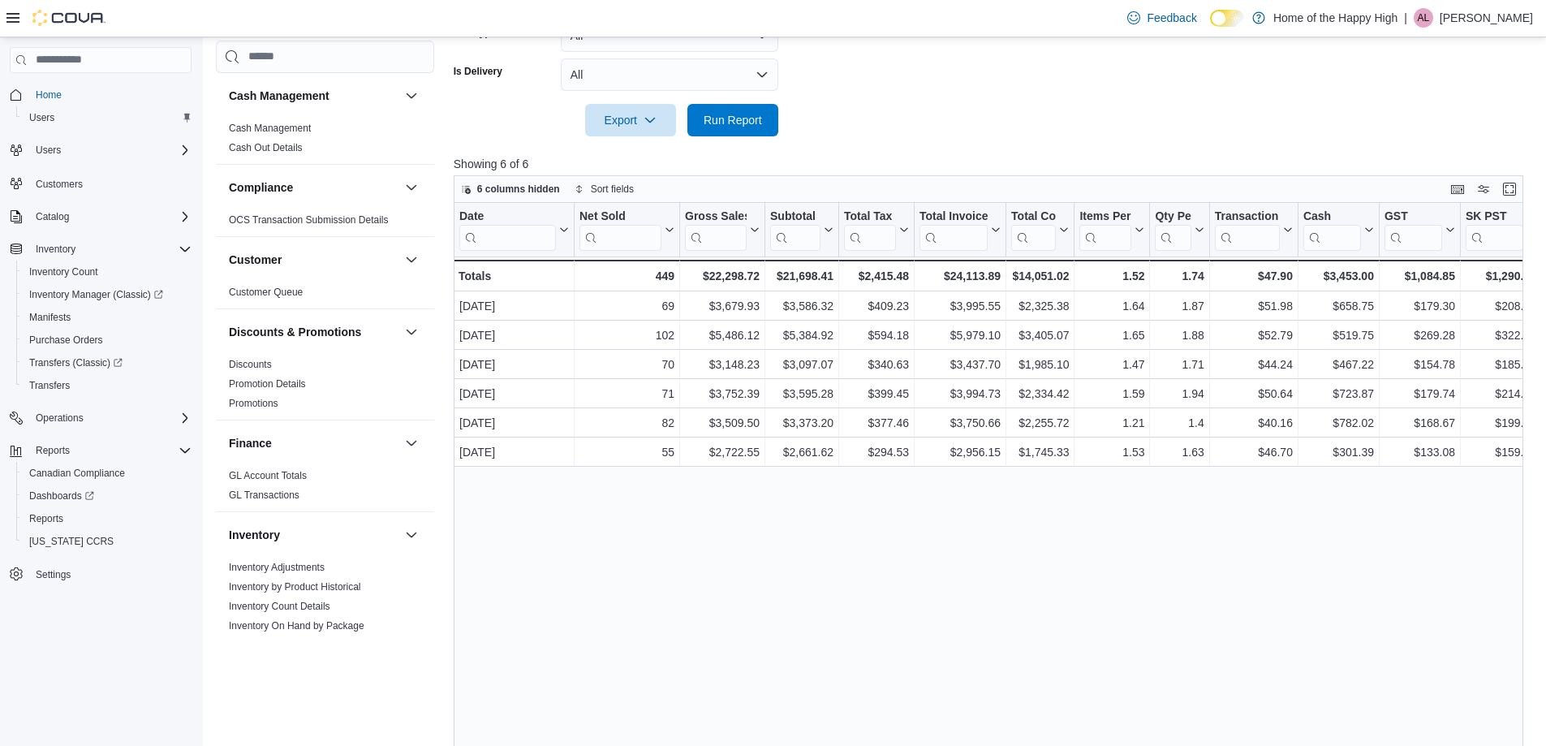
scroll to position [568, 0]
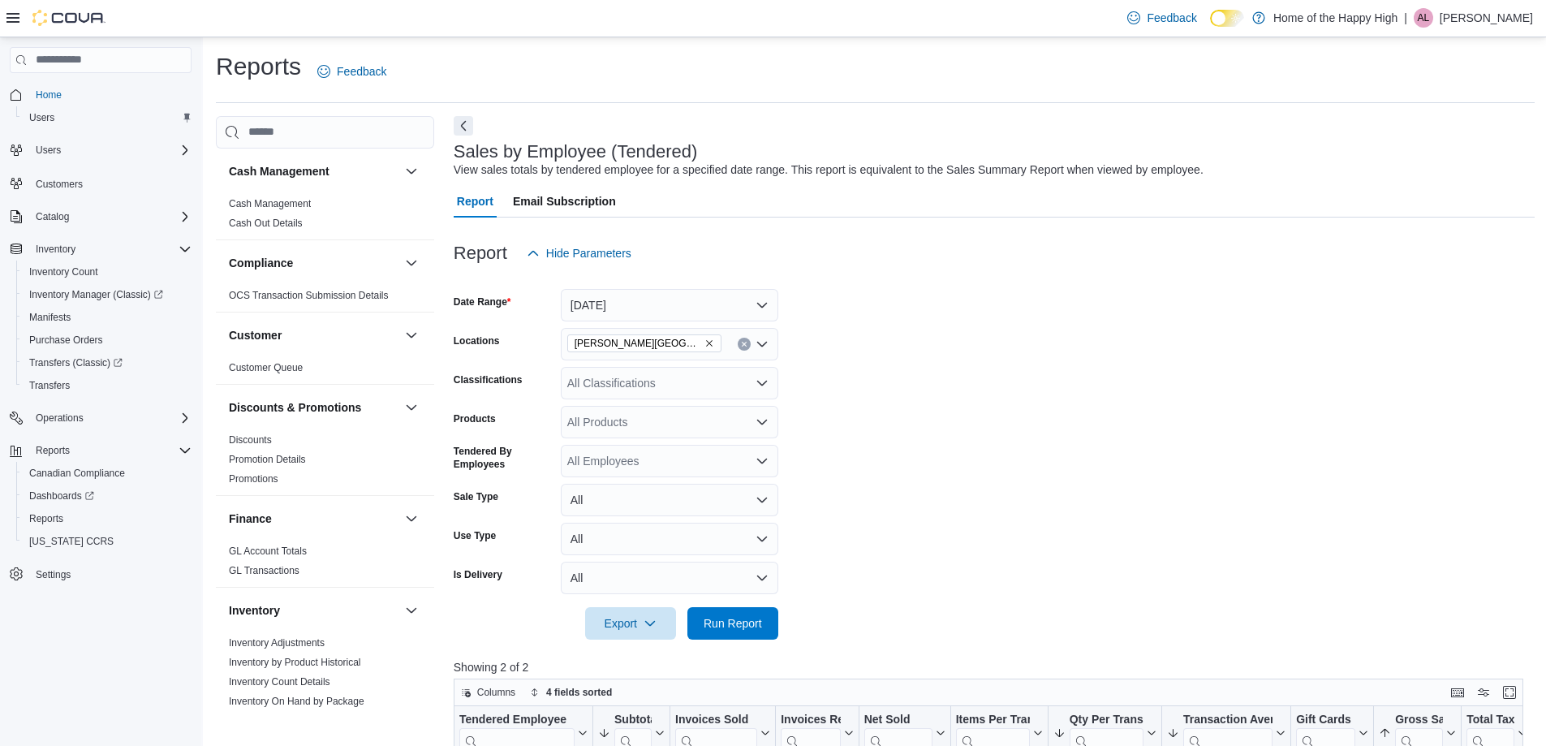
scroll to position [856, 0]
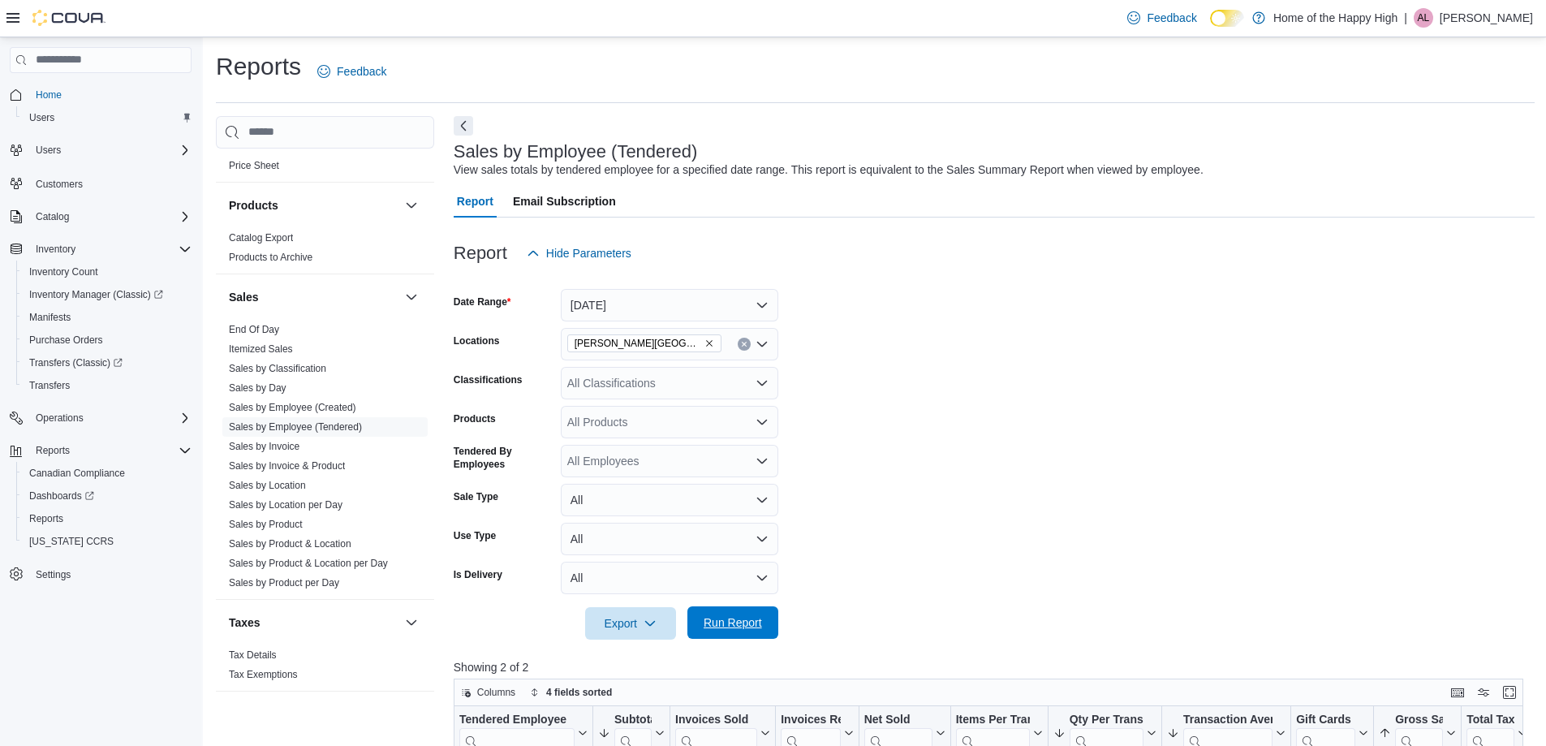
click at [728, 629] on span "Run Report" at bounding box center [733, 622] width 58 height 16
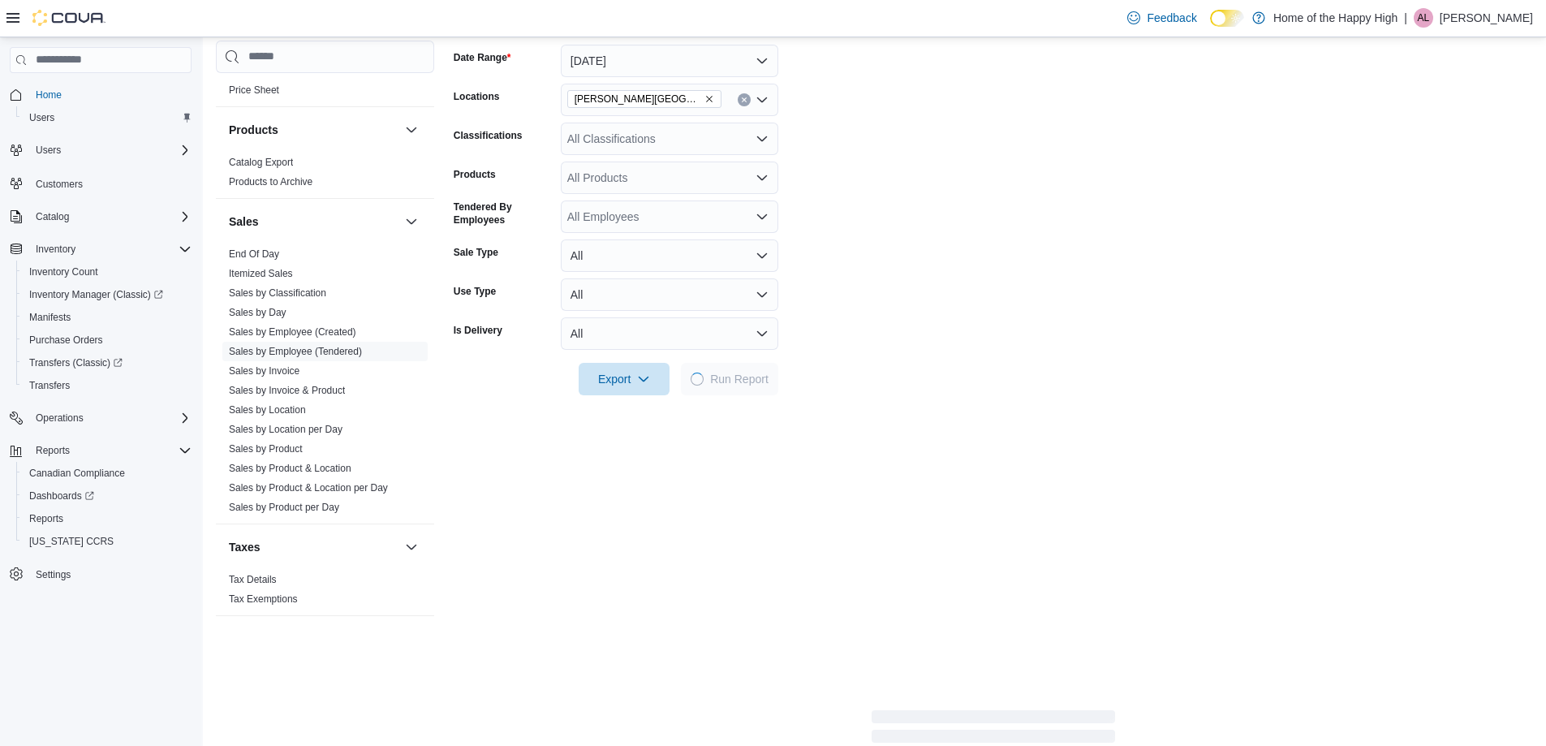
scroll to position [325, 0]
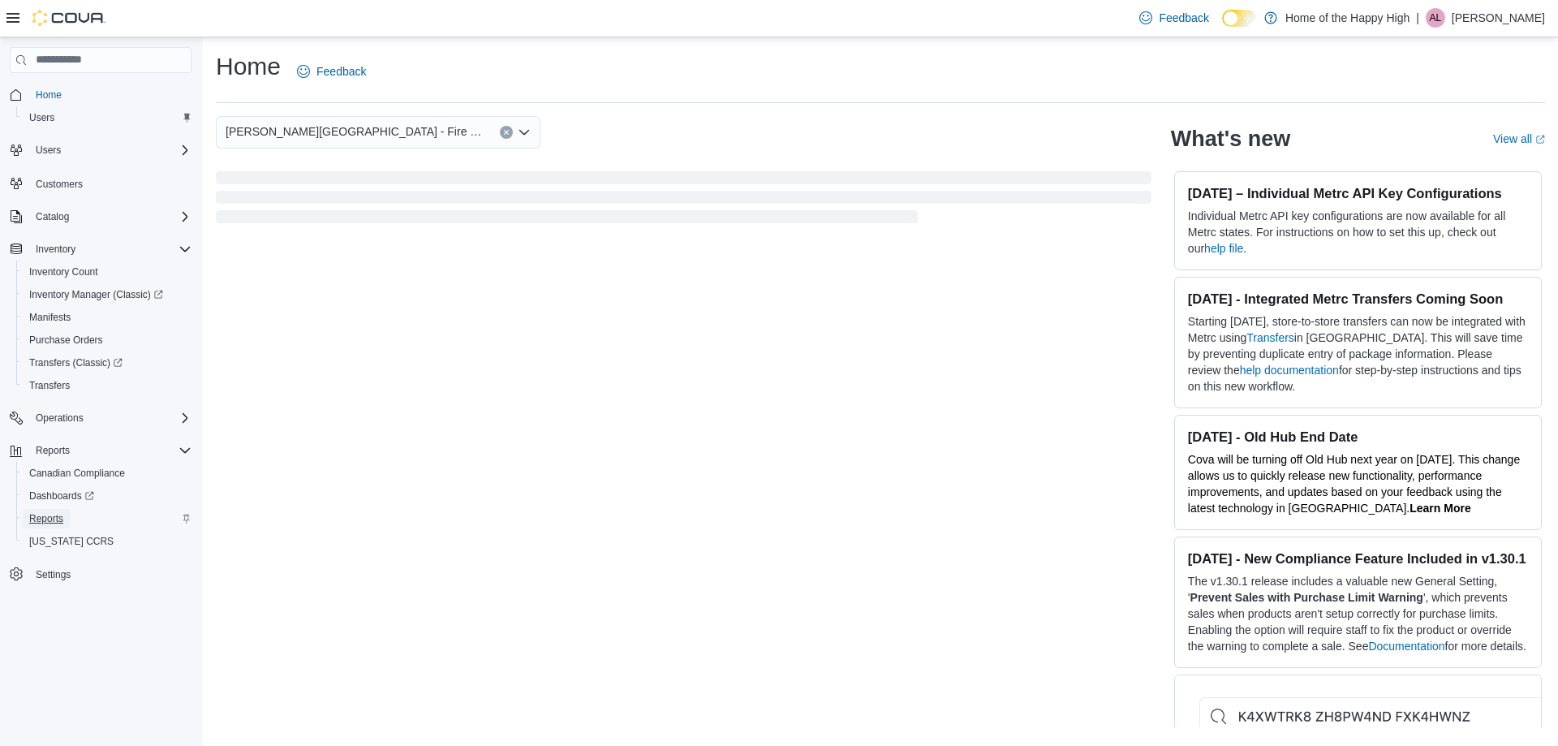
click at [42, 516] on span "Reports" at bounding box center [46, 518] width 34 height 13
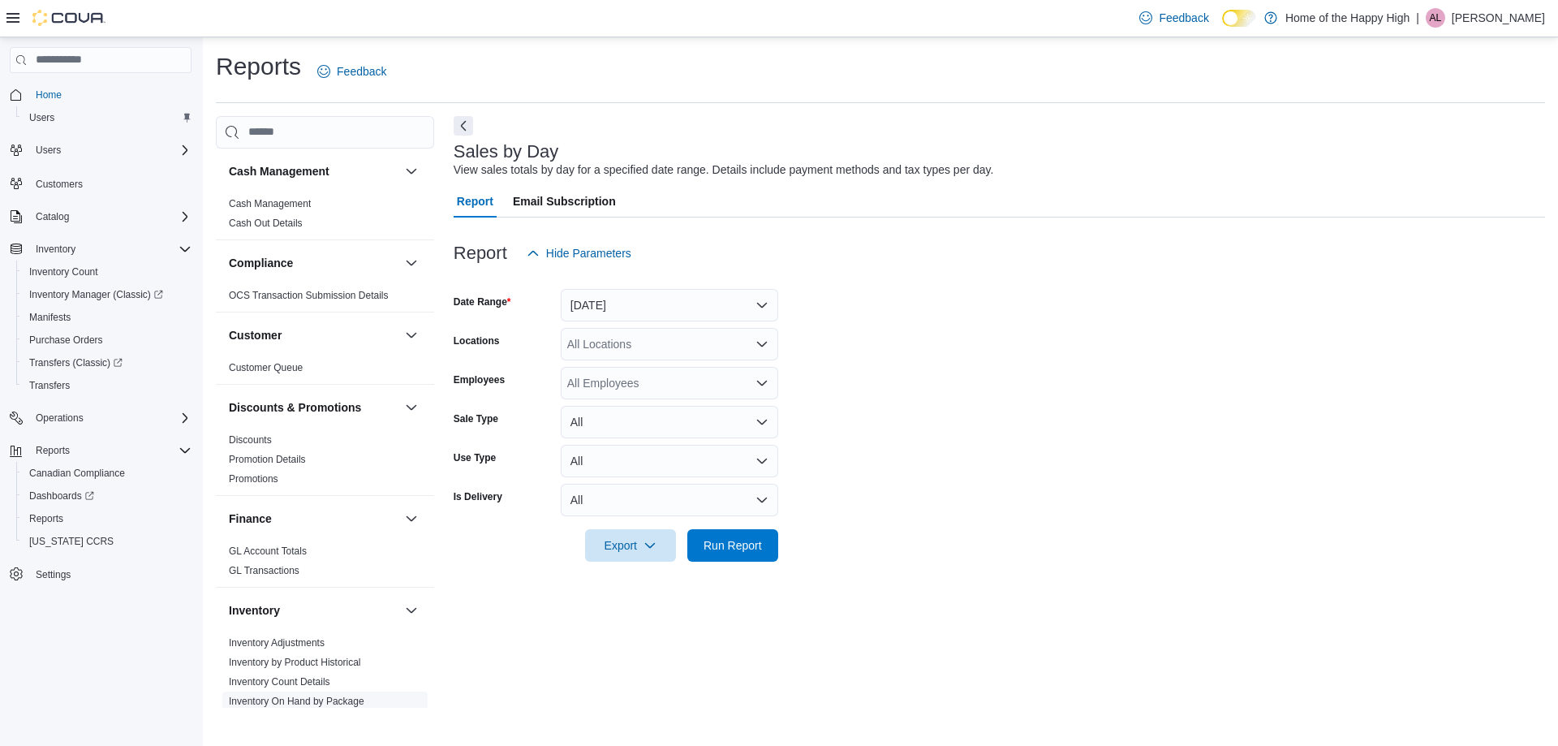
click at [297, 696] on link "Inventory On Hand by Package" at bounding box center [297, 700] width 136 height 11
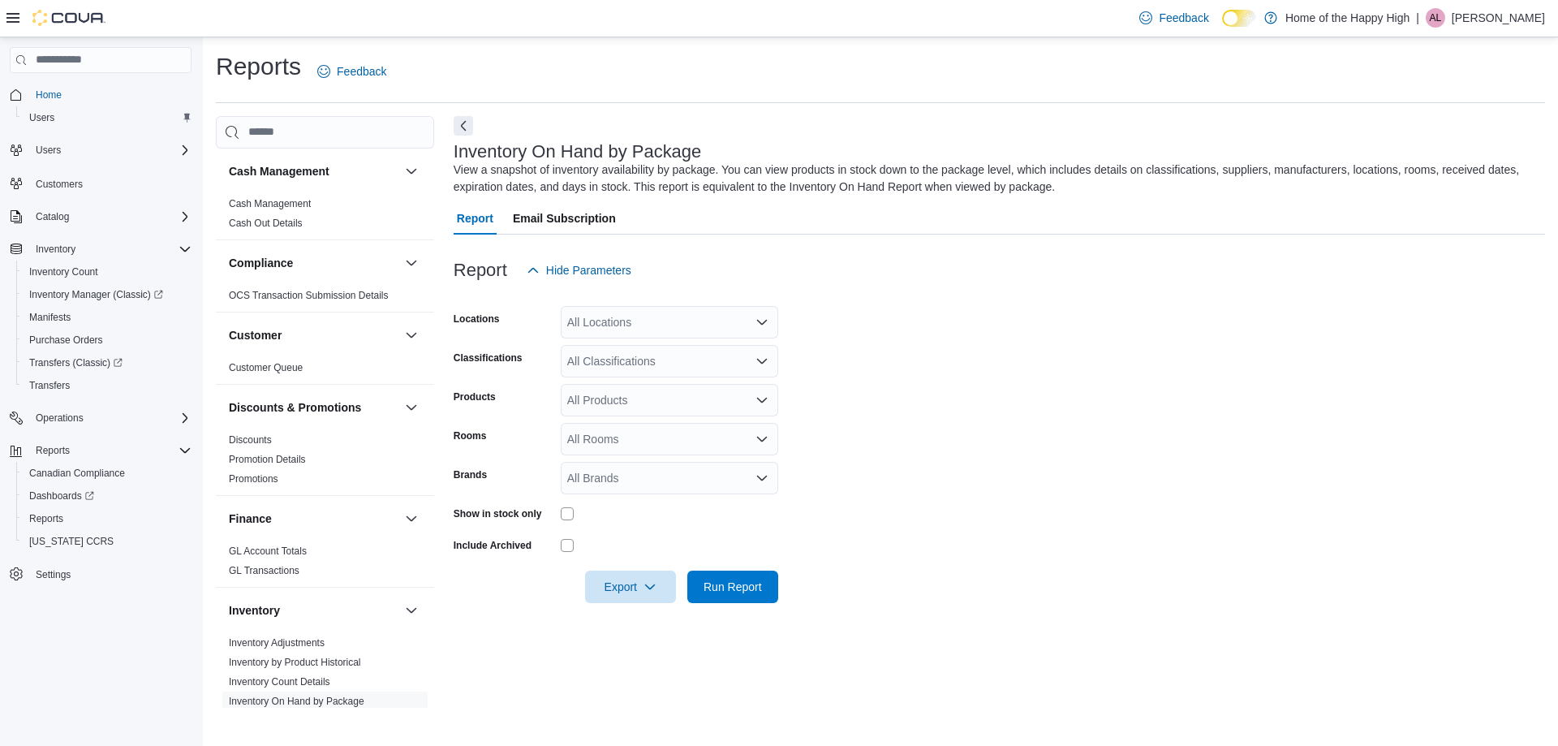
click at [635, 329] on div "All Locations" at bounding box center [669, 322] width 217 height 32
type input "****"
click at [658, 348] on span "[PERSON_NAME][GEOGRAPHIC_DATA] - Fire & Flower" at bounding box center [773, 350] width 290 height 16
click at [876, 360] on form "Locations Estevan - Estevan Plaza - Fire & Flower Classifications All Classific…" at bounding box center [999, 444] width 1091 height 316
click at [622, 436] on div "All Rooms" at bounding box center [669, 439] width 217 height 32
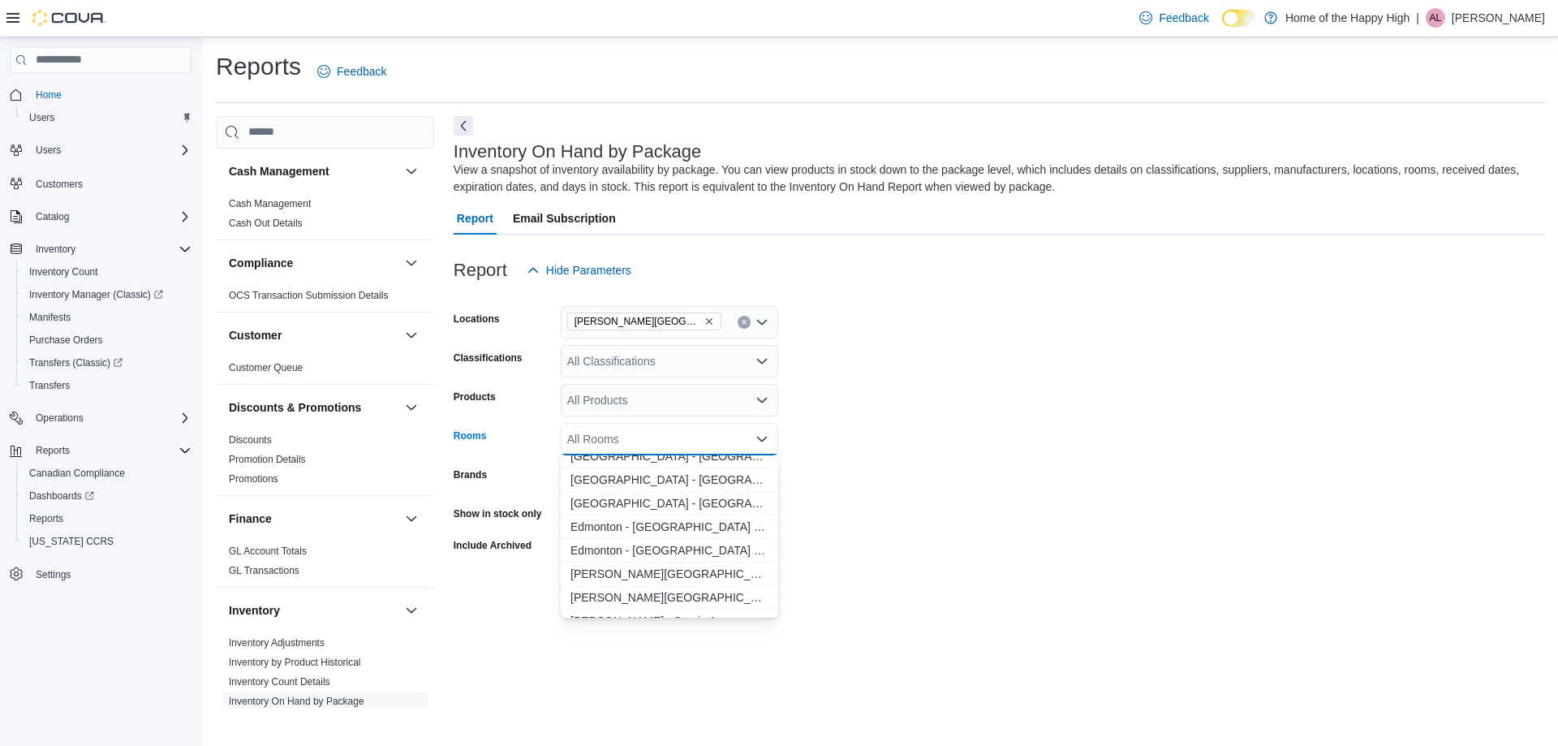
scroll to position [2515, 0]
click at [682, 511] on span "Estevan - Estevan Plaza - Fire & Flower - Sellable" at bounding box center [669, 516] width 198 height 16
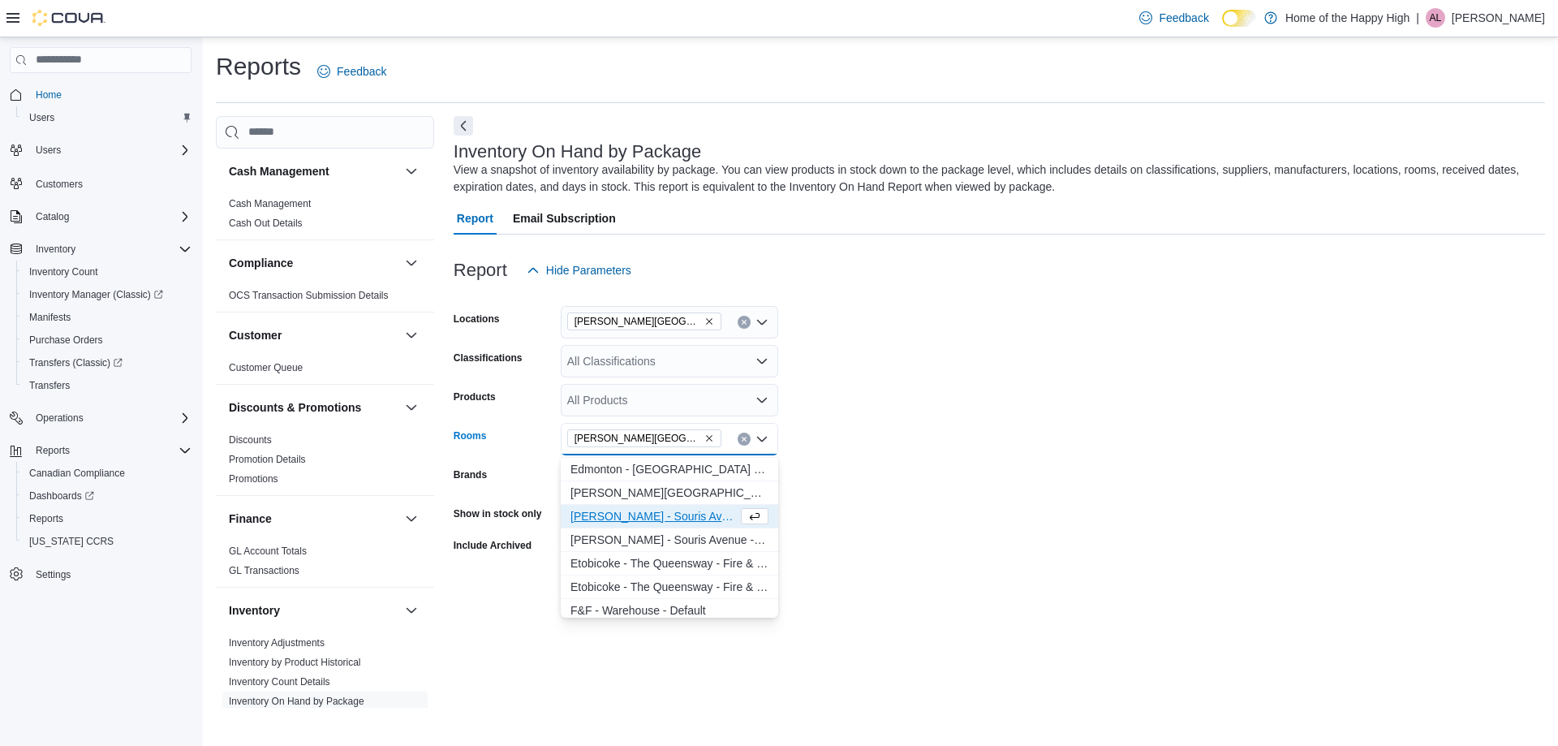
click at [923, 461] on form "Locations Estevan - Estevan Plaza - Fire & Flower Classifications All Classific…" at bounding box center [999, 444] width 1091 height 316
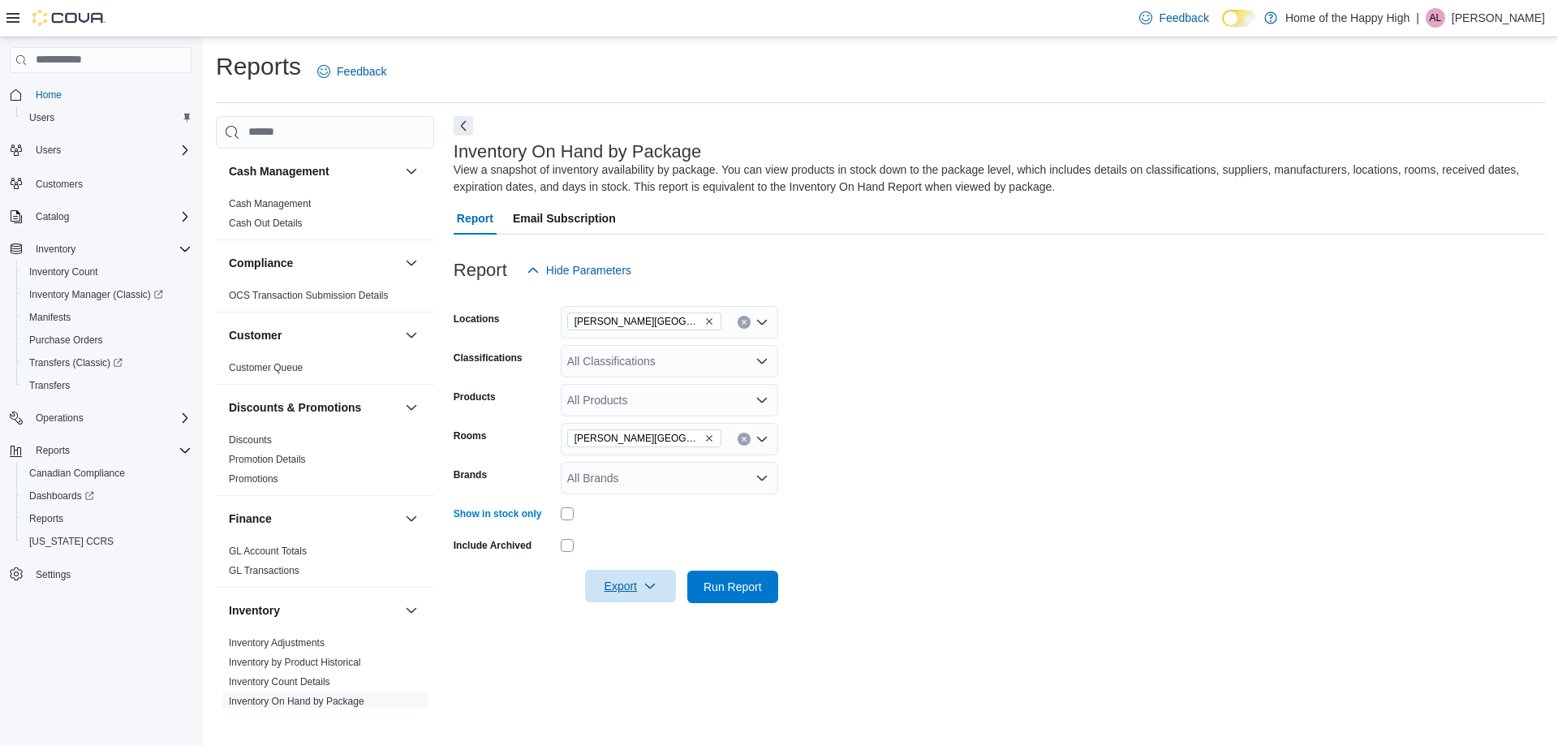
click at [643, 590] on icon "button" at bounding box center [649, 585] width 13 height 13
click at [649, 616] on span "Export to Excel" at bounding box center [632, 619] width 73 height 13
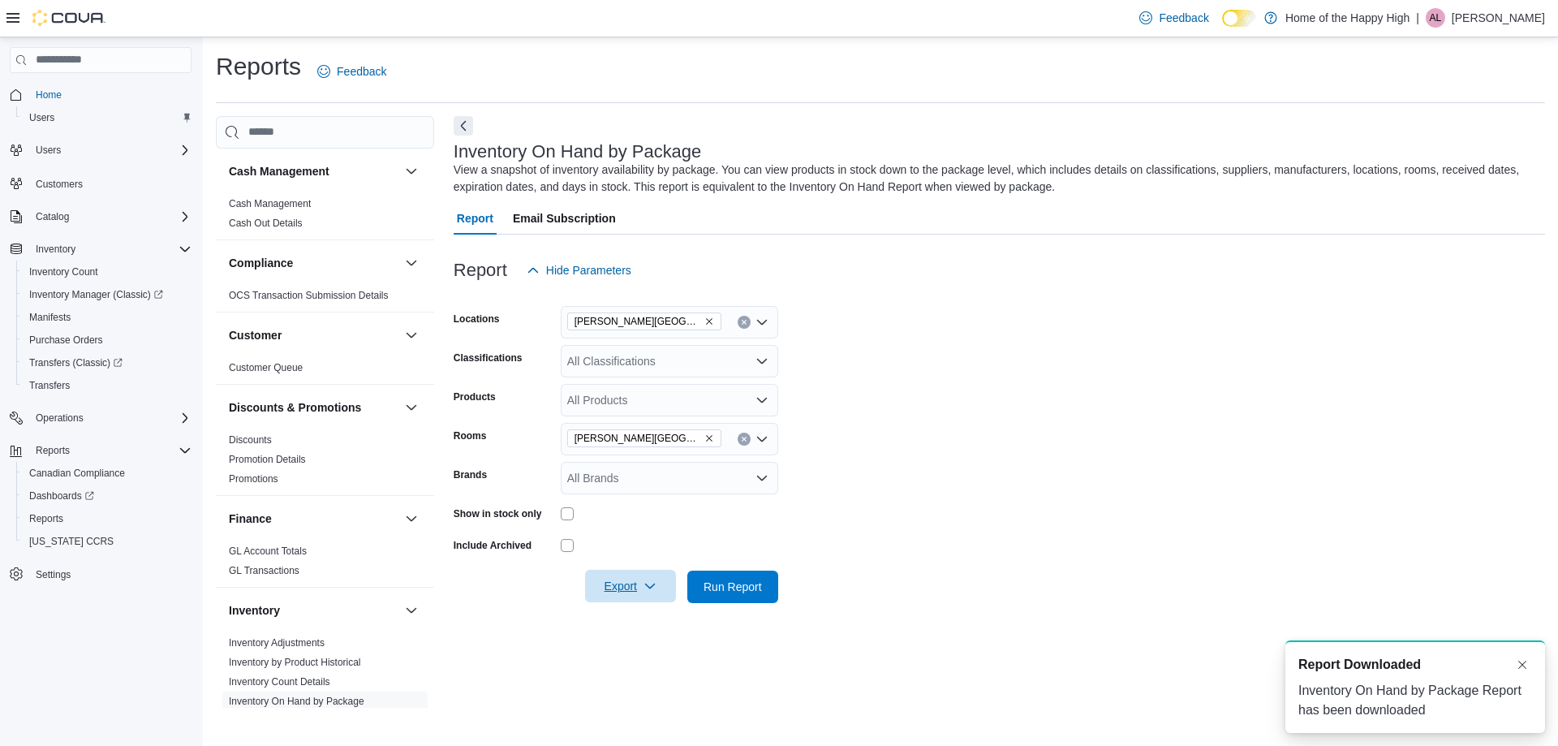
click at [1345, 666] on span "Report Downloaded" at bounding box center [1359, 664] width 123 height 19
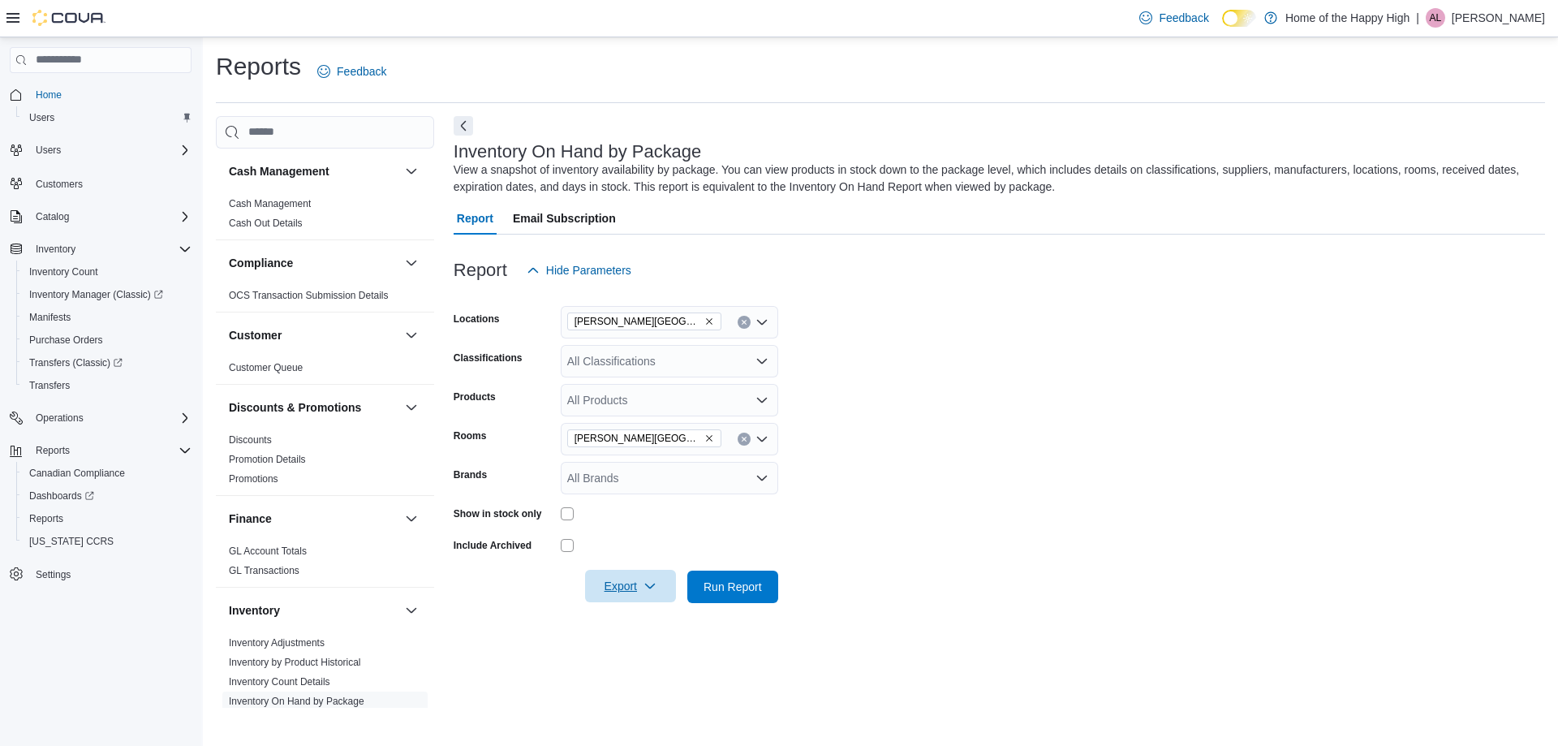
click at [639, 587] on span "Export" at bounding box center [630, 586] width 71 height 32
click at [1085, 510] on form "Locations Estevan - Estevan Plaza - Fire & Flower Classifications All Classific…" at bounding box center [999, 444] width 1091 height 316
click at [635, 587] on span "Export" at bounding box center [630, 586] width 71 height 32
click at [643, 620] on span "Export to Excel" at bounding box center [632, 619] width 73 height 13
